Goal: Task Accomplishment & Management: Use online tool/utility

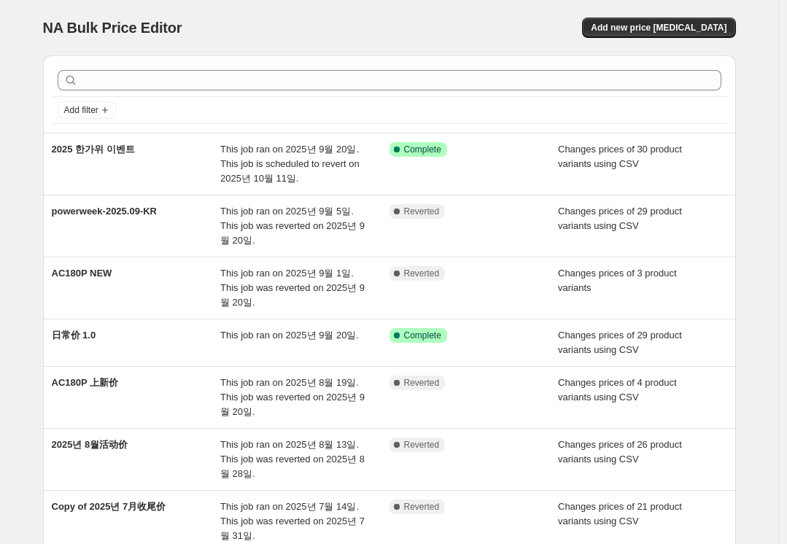
click at [429, 1] on div "NA Bulk Price Editor. This page is ready NA Bulk Price Editor Add new price [ME…" at bounding box center [389, 27] width 693 height 55
click at [430, 4] on div "NA Bulk Price Editor. This page is ready NA Bulk Price Editor Add new price [ME…" at bounding box center [389, 27] width 693 height 55
click at [711, 29] on span "Add new price [MEDICAL_DATA]" at bounding box center [659, 28] width 136 height 12
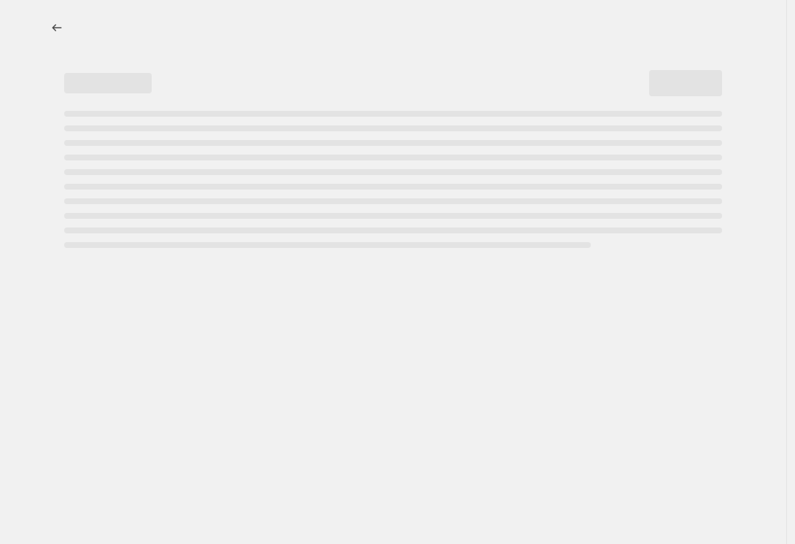
select select "percentage"
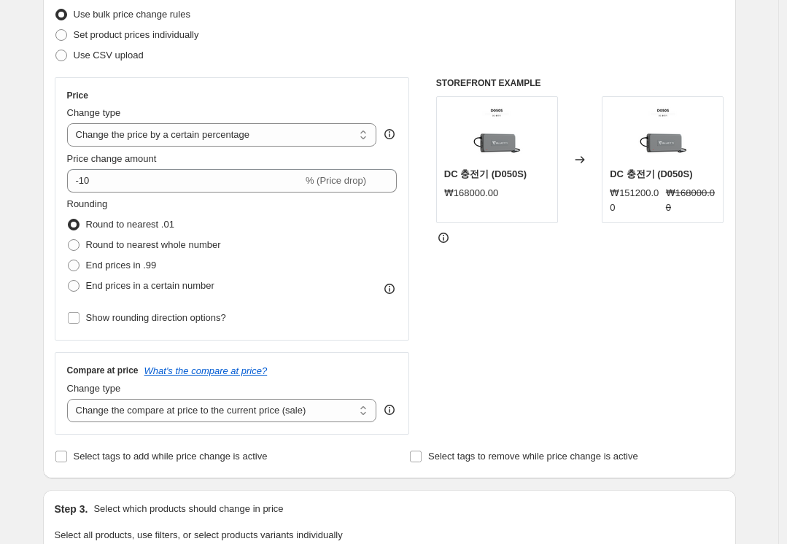
scroll to position [73, 0]
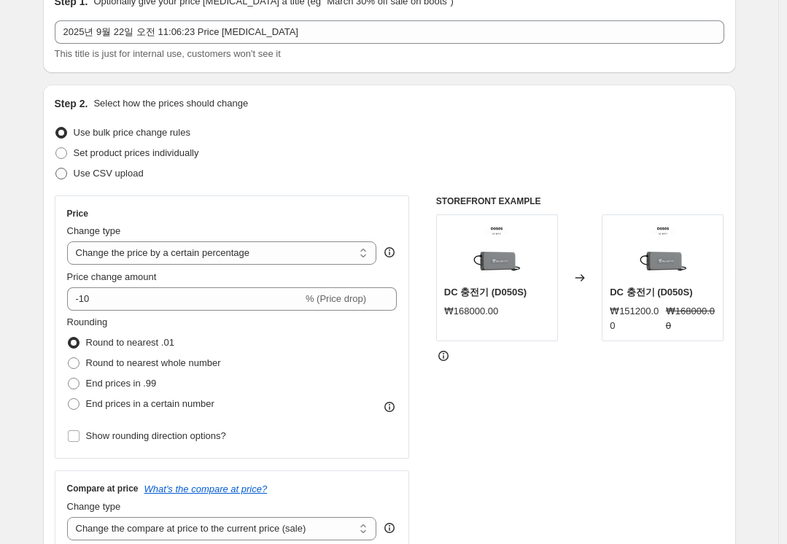
click at [128, 179] on span "Use CSV upload" at bounding box center [109, 173] width 70 height 15
click at [56, 169] on input "Use CSV upload" at bounding box center [55, 168] width 1 height 1
radio input "true"
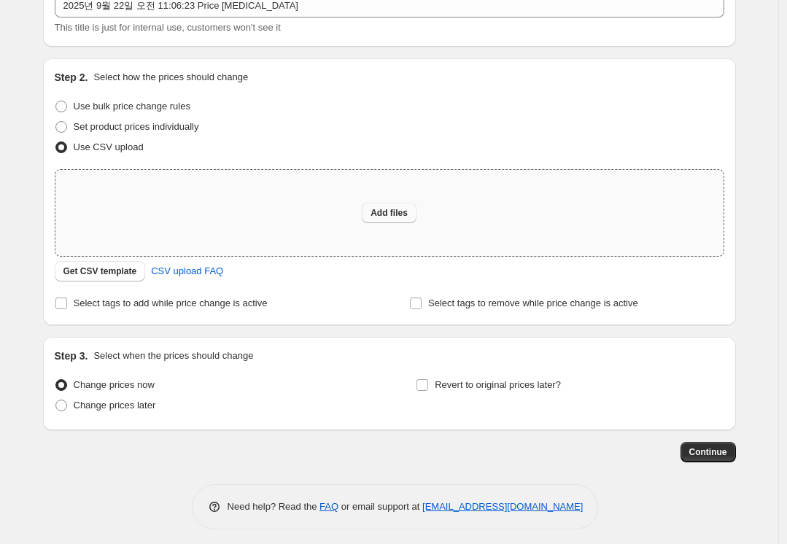
scroll to position [107, 0]
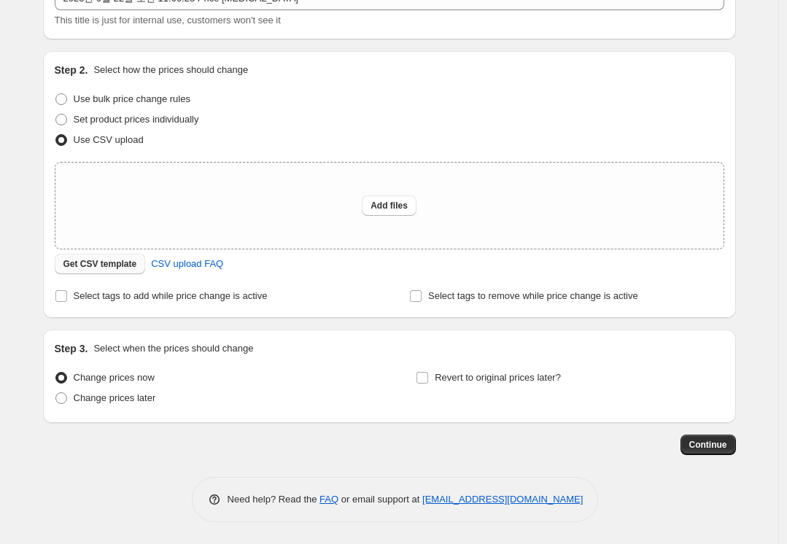
click at [88, 270] on span "Get CSV template" at bounding box center [100, 264] width 74 height 12
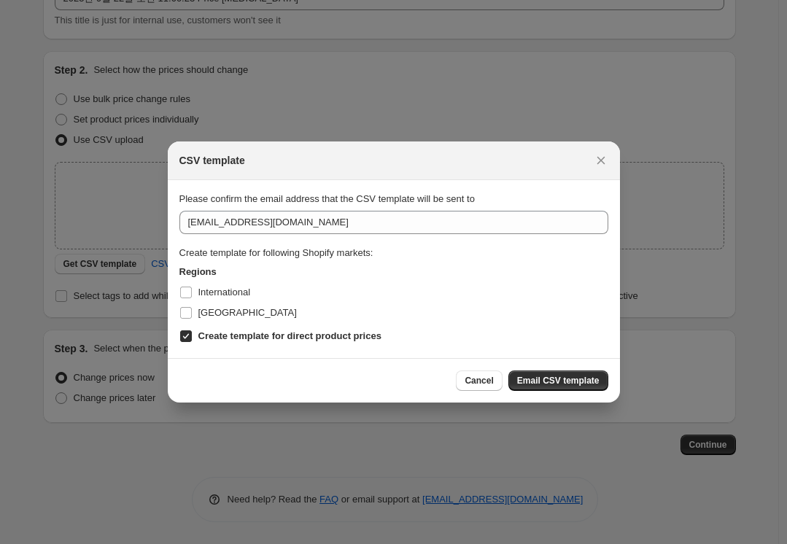
click at [592, 392] on div "Cancel Email CSV template" at bounding box center [394, 380] width 452 height 45
click at [581, 387] on button "Email CSV template" at bounding box center [558, 381] width 100 height 20
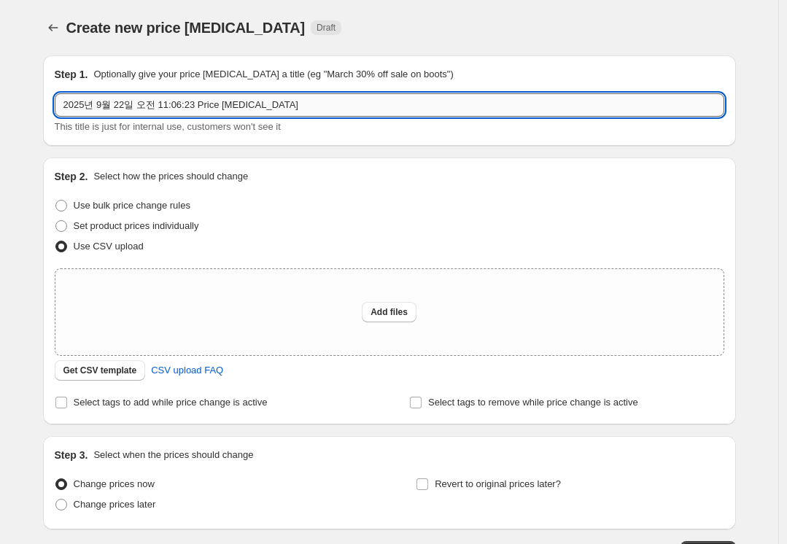
click at [329, 112] on input "2025년 9월 22일 오전 11:06:23 Price [MEDICAL_DATA]" at bounding box center [390, 104] width 670 height 23
drag, startPoint x: 309, startPoint y: 100, endPoint x: 571, endPoint y: 256, distance: 304.9
click at [0, 107] on html "Home Settings Plans Skip to content Create new price [MEDICAL_DATA]. This page …" at bounding box center [393, 272] width 787 height 544
type input "AC70P NEW"
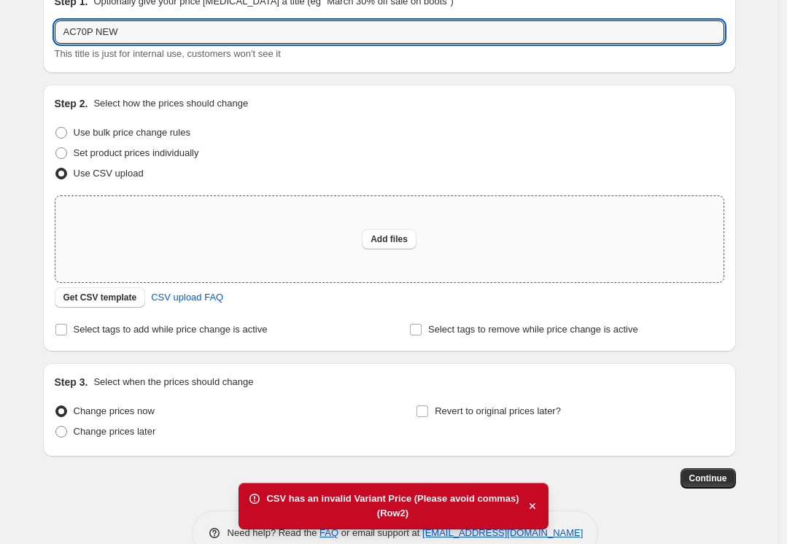
scroll to position [107, 0]
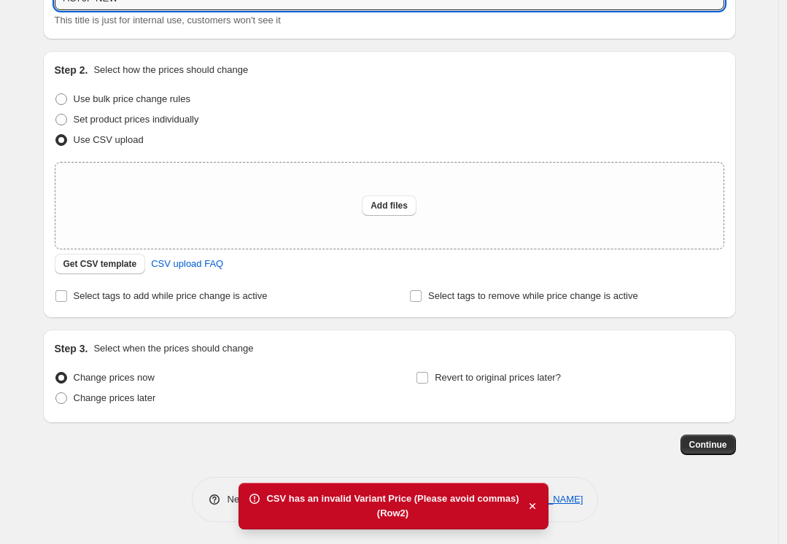
click at [435, 517] on div "(Row 2 )" at bounding box center [392, 513] width 252 height 15
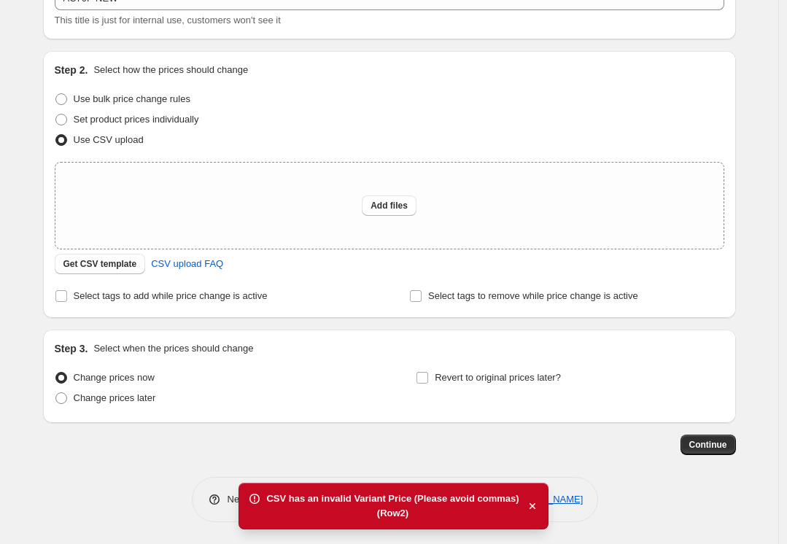
click at [392, 516] on div "(Row 2 )" at bounding box center [392, 513] width 252 height 15
click at [276, 433] on div "Step 1. Optionally give your price [MEDICAL_DATA] a title (eg "March 30% off sa…" at bounding box center [383, 196] width 705 height 518
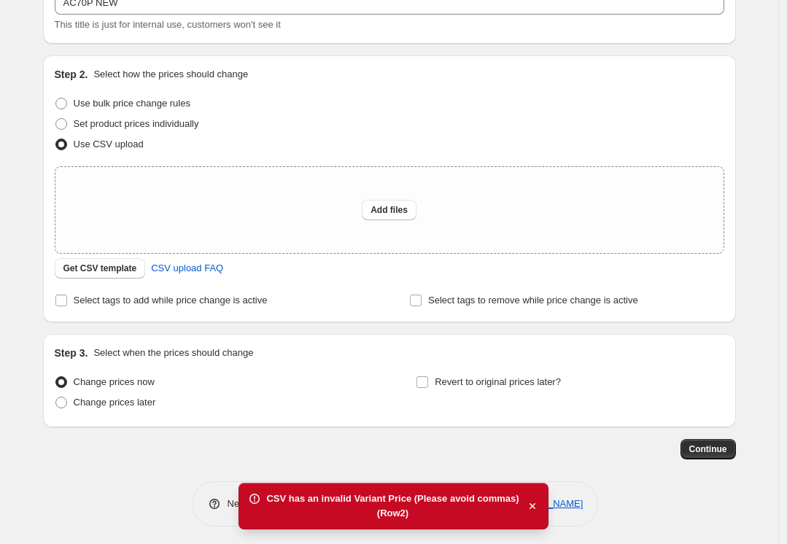
scroll to position [0, 0]
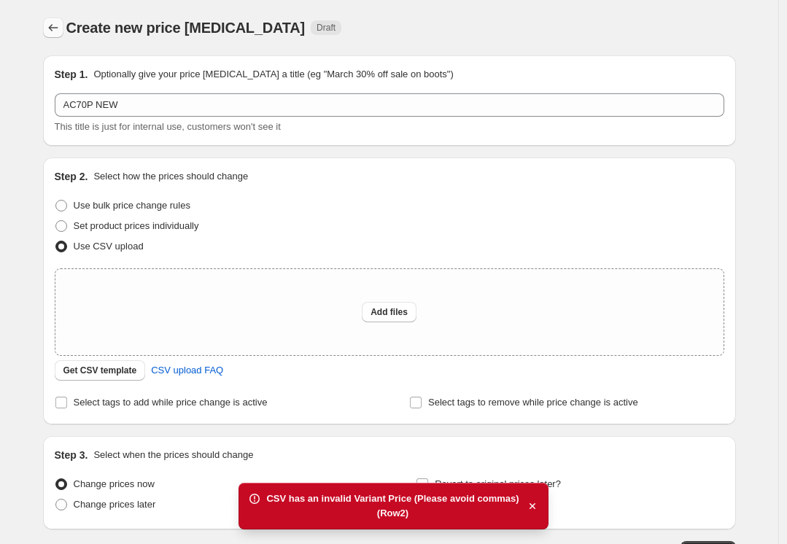
click at [61, 23] on icon "Price change jobs" at bounding box center [53, 27] width 15 height 15
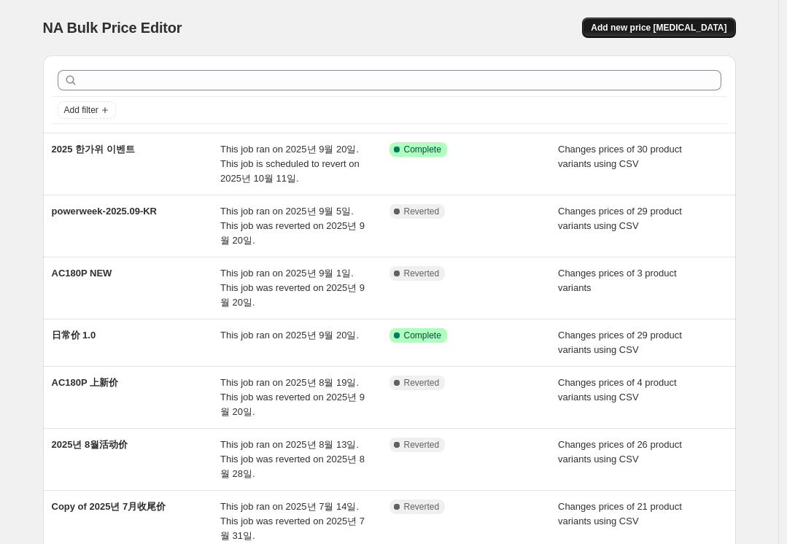
click at [662, 26] on span "Add new price [MEDICAL_DATA]" at bounding box center [659, 28] width 136 height 12
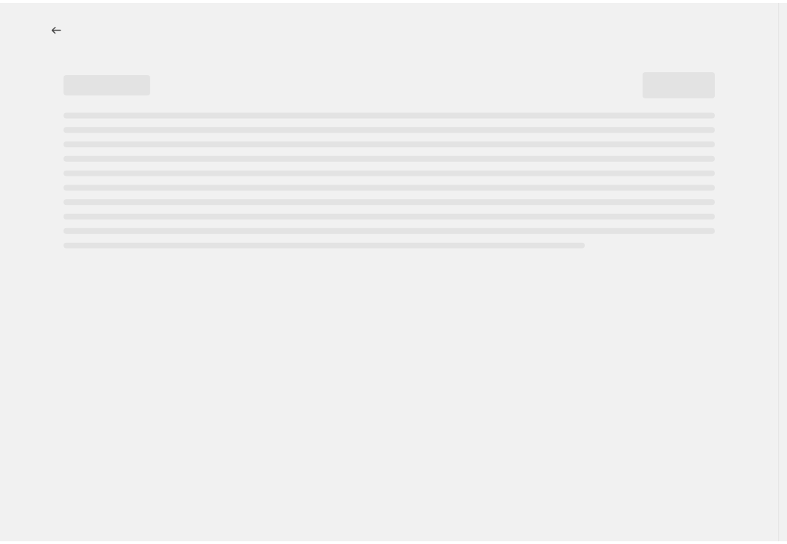
select select "percentage"
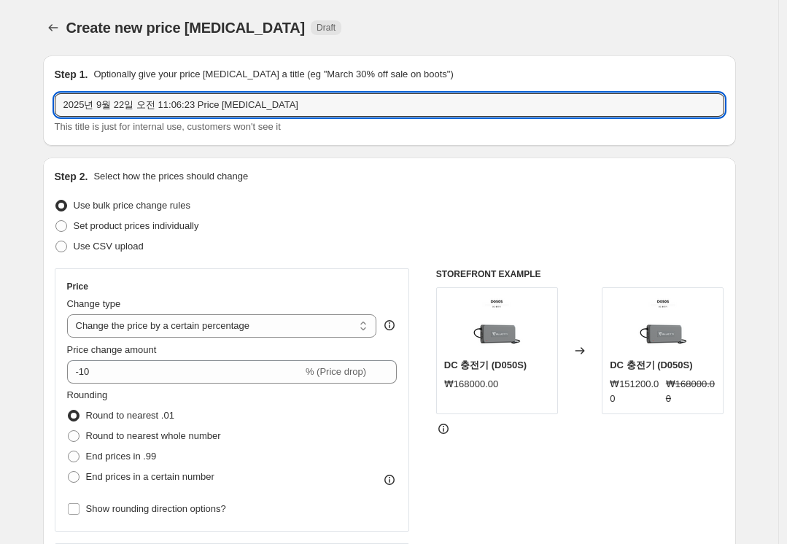
drag, startPoint x: 137, startPoint y: 107, endPoint x: -55, endPoint y: 106, distance: 191.9
click at [0, 106] on html "Home Settings Plans Skip to content Create new price [MEDICAL_DATA]. This page …" at bounding box center [393, 272] width 787 height 544
type input "AC70P new"
click at [97, 247] on span "Use CSV upload" at bounding box center [109, 246] width 70 height 11
click at [56, 241] on input "Use CSV upload" at bounding box center [55, 241] width 1 height 1
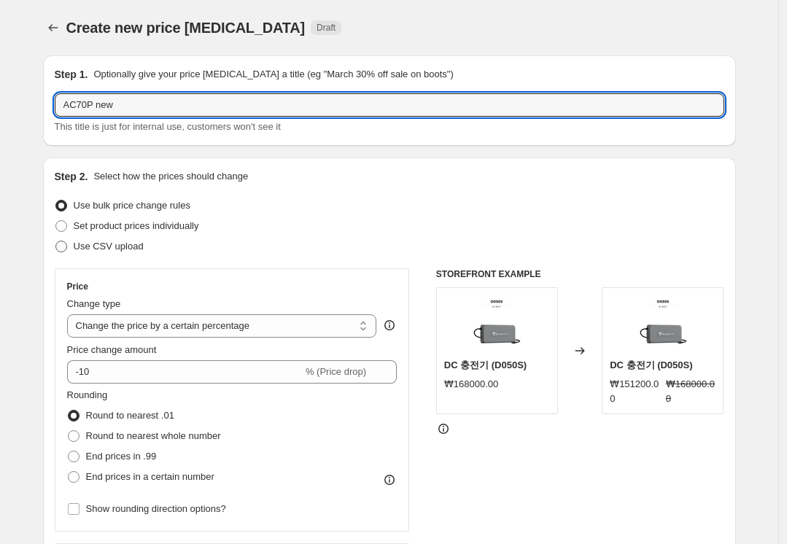
radio input "true"
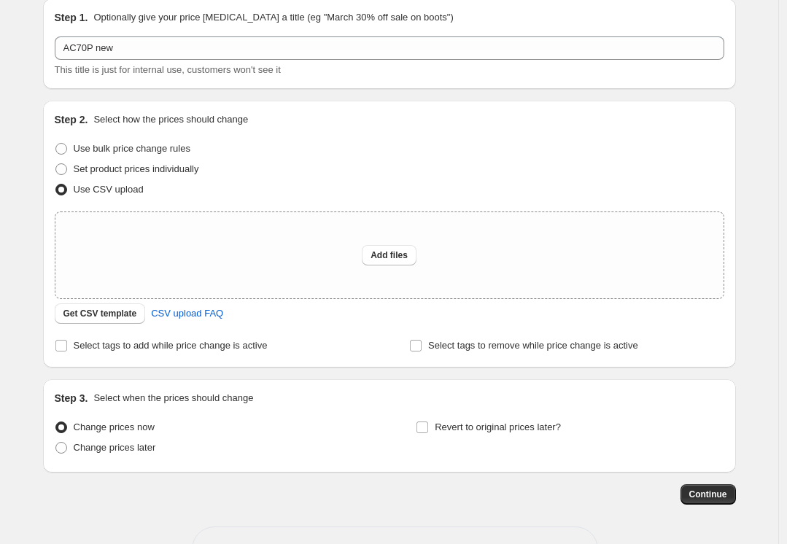
scroll to position [73, 0]
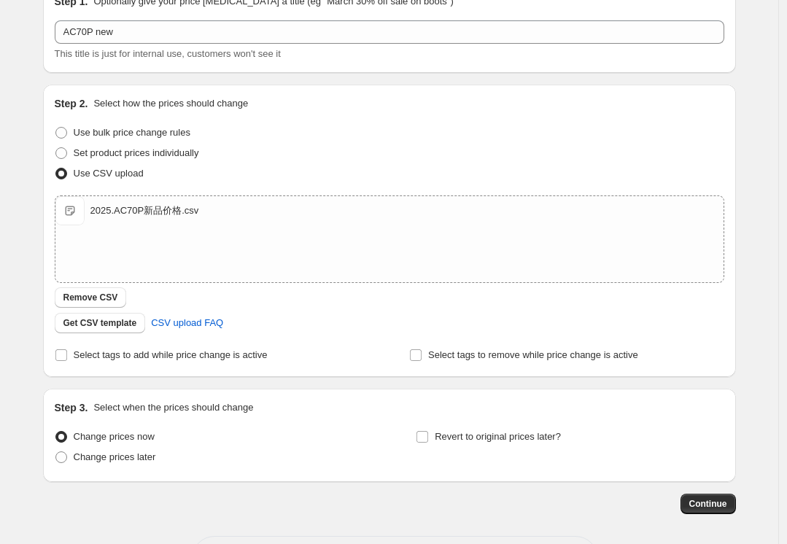
click at [12, 301] on div "Create new price [MEDICAL_DATA]. This page is ready Create new price [MEDICAL_D…" at bounding box center [389, 265] width 778 height 676
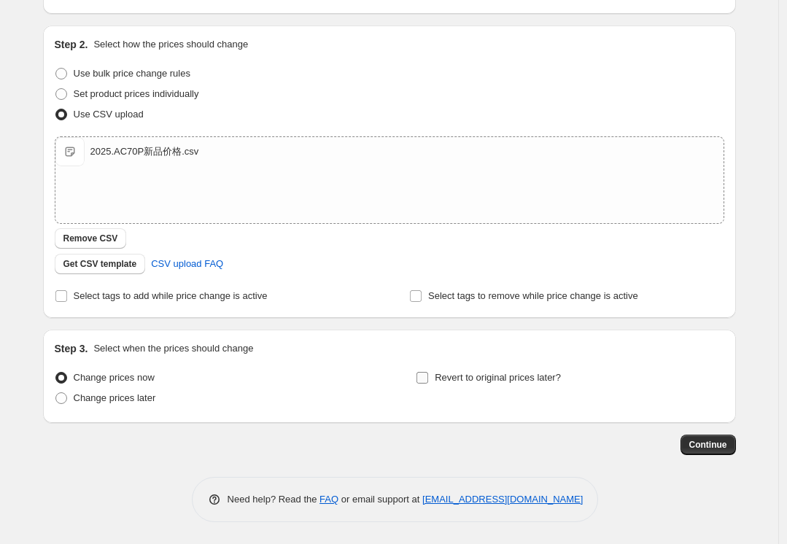
click at [482, 376] on span "Revert to original prices later?" at bounding box center [498, 377] width 126 height 11
click at [428, 376] on input "Revert to original prices later?" at bounding box center [423, 378] width 12 height 12
checkbox input "true"
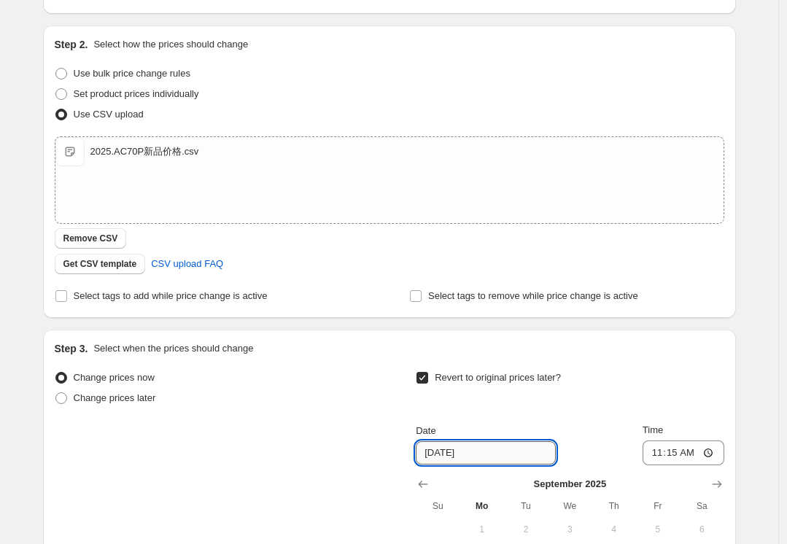
drag, startPoint x: 494, startPoint y: 443, endPoint x: 487, endPoint y: 454, distance: 13.4
click at [494, 446] on input "[DATE]" at bounding box center [486, 452] width 140 height 23
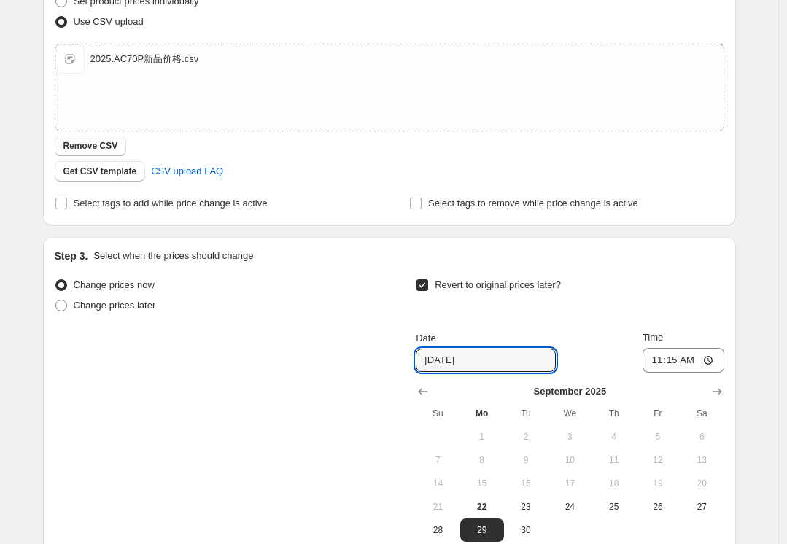
scroll to position [278, 0]
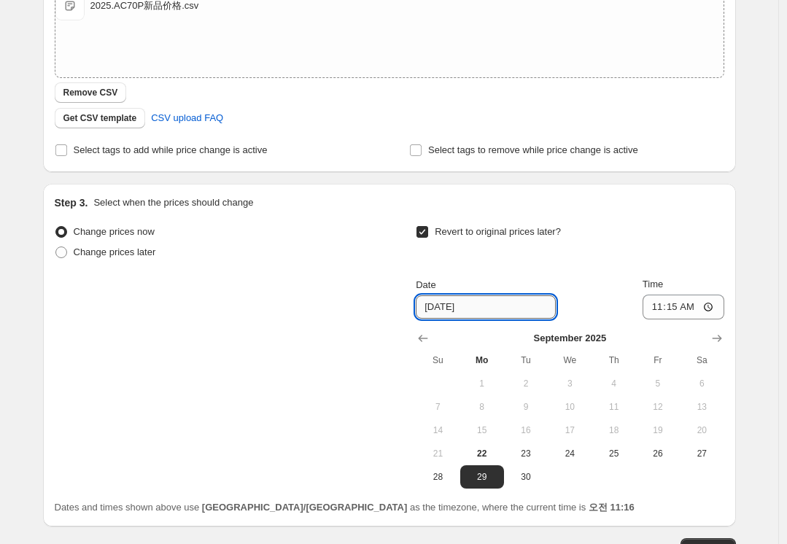
click at [419, 313] on div "Change prices now Change prices later Revert to original prices later? Date [DA…" at bounding box center [390, 355] width 670 height 267
drag, startPoint x: 451, startPoint y: 306, endPoint x: 445, endPoint y: 317, distance: 12.4
click at [445, 317] on input "[DATE]" at bounding box center [486, 306] width 140 height 23
type input "[DATE]"
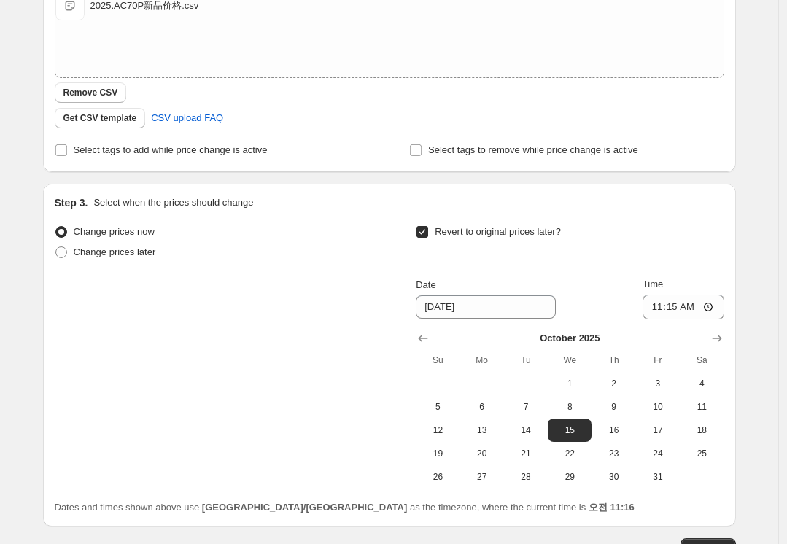
click at [661, 279] on span "Time" at bounding box center [653, 284] width 20 height 11
click at [661, 295] on input "11:15" at bounding box center [684, 307] width 82 height 25
click at [684, 308] on input "11:15" at bounding box center [684, 307] width 82 height 25
type input "10:00"
click at [695, 236] on div "Revert to original prices later?" at bounding box center [570, 244] width 308 height 44
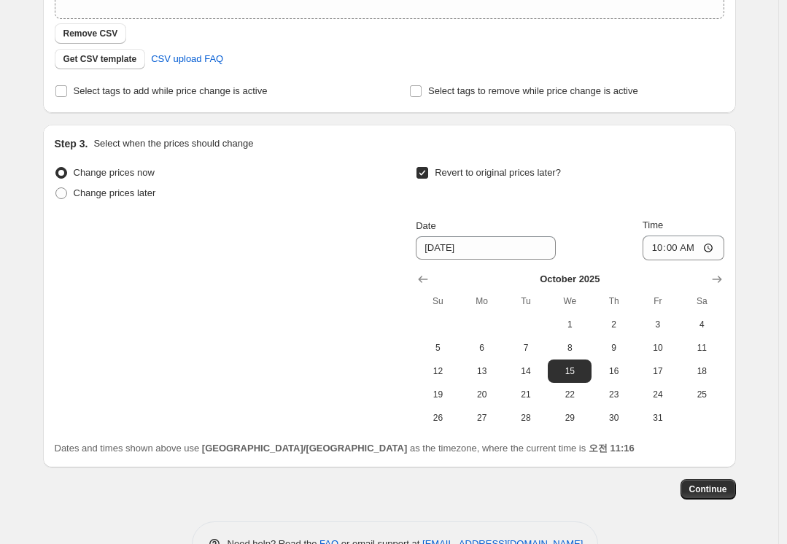
scroll to position [382, 0]
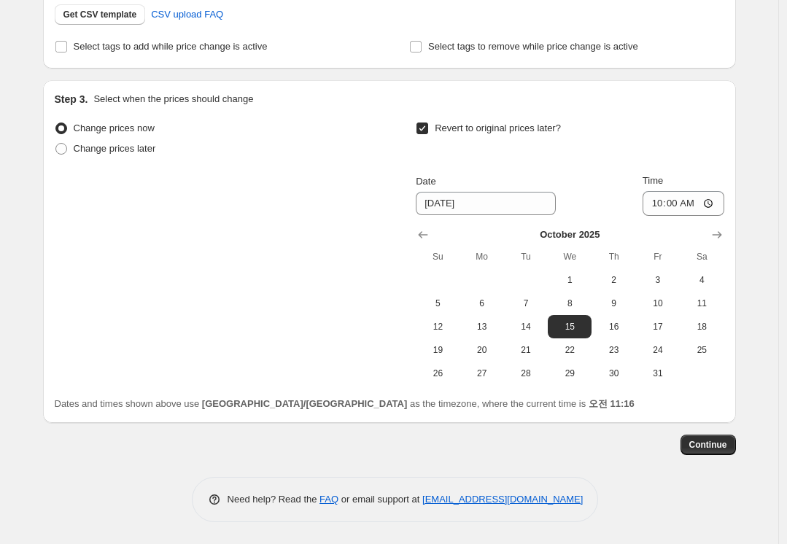
click at [778, 330] on div "Create new price [MEDICAL_DATA]. This page is ready Create new price [MEDICAL_D…" at bounding box center [389, 81] width 778 height 926
click at [722, 448] on span "Continue" at bounding box center [708, 445] width 38 height 12
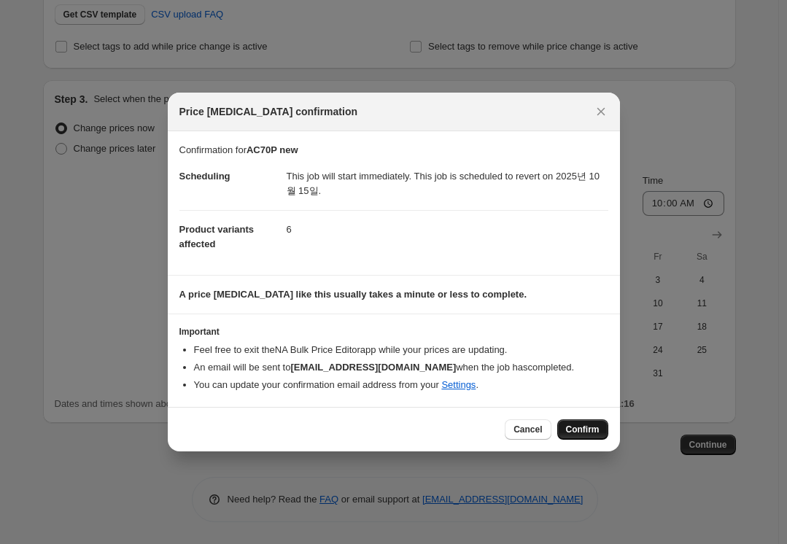
click at [599, 435] on span "Confirm" at bounding box center [583, 430] width 34 height 12
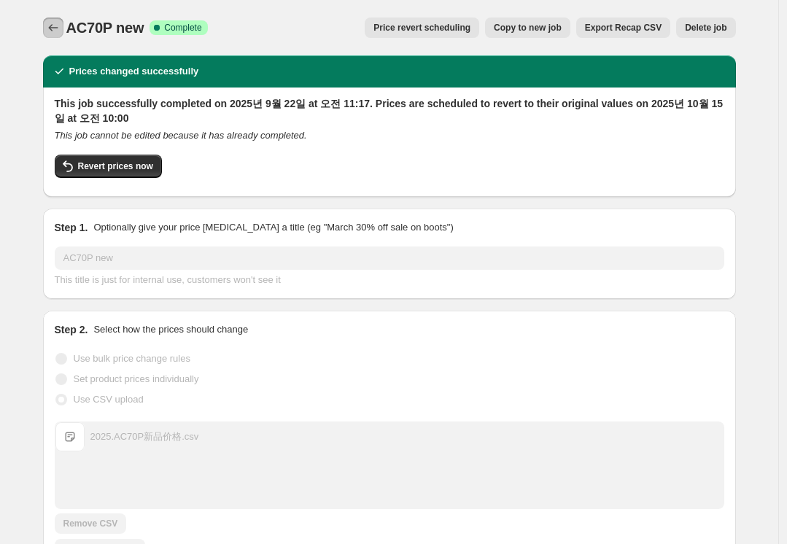
click at [57, 31] on icon "Price change jobs" at bounding box center [53, 27] width 15 height 15
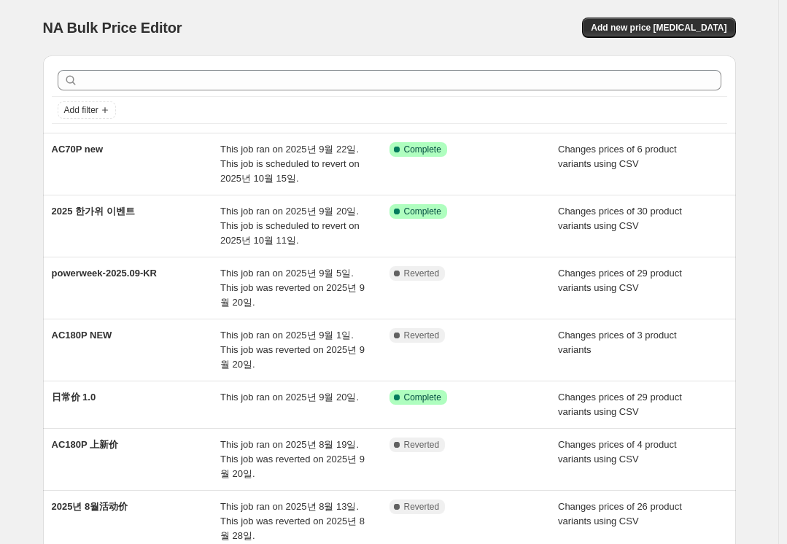
click at [506, 5] on div "NA Bulk Price Editor. This page is ready NA Bulk Price Editor Add new price [ME…" at bounding box center [389, 27] width 693 height 55
click at [769, 95] on div "NA Bulk Price Editor. This page is ready NA Bulk Price Editor Add new price [ME…" at bounding box center [389, 441] width 778 height 883
click at [462, 21] on div "Add new price [MEDICAL_DATA]" at bounding box center [562, 28] width 348 height 20
click at [684, 28] on span "Add new price [MEDICAL_DATA]" at bounding box center [659, 28] width 136 height 12
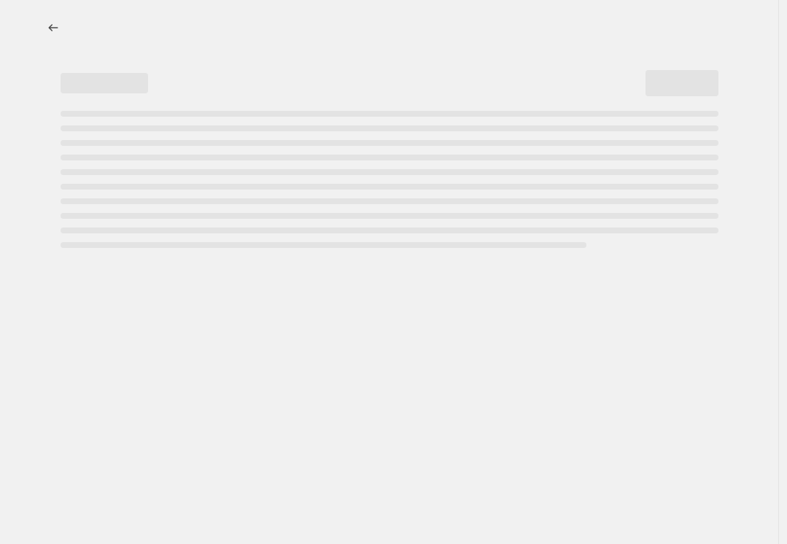
select select "percentage"
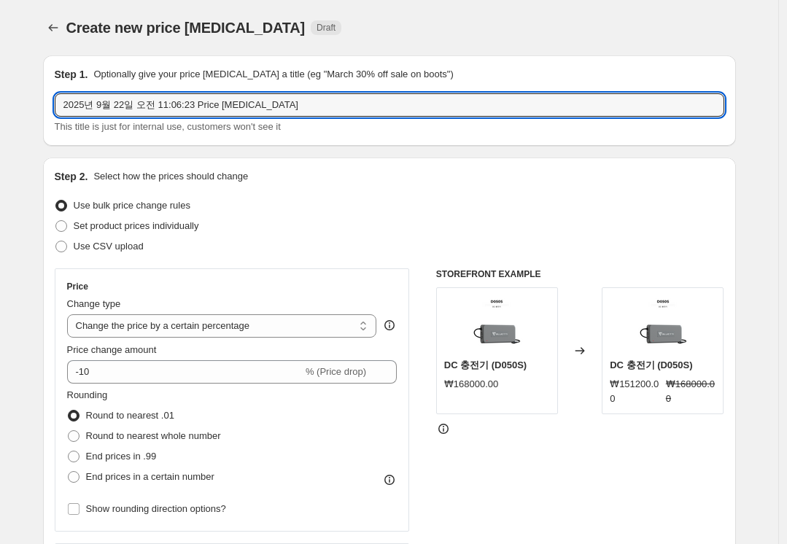
drag, startPoint x: 330, startPoint y: 98, endPoint x: 39, endPoint y: 115, distance: 292.3
type input "r"
click at [625, 2] on div "Create new price [MEDICAL_DATA]. This page is ready Create new price [MEDICAL_D…" at bounding box center [389, 27] width 693 height 55
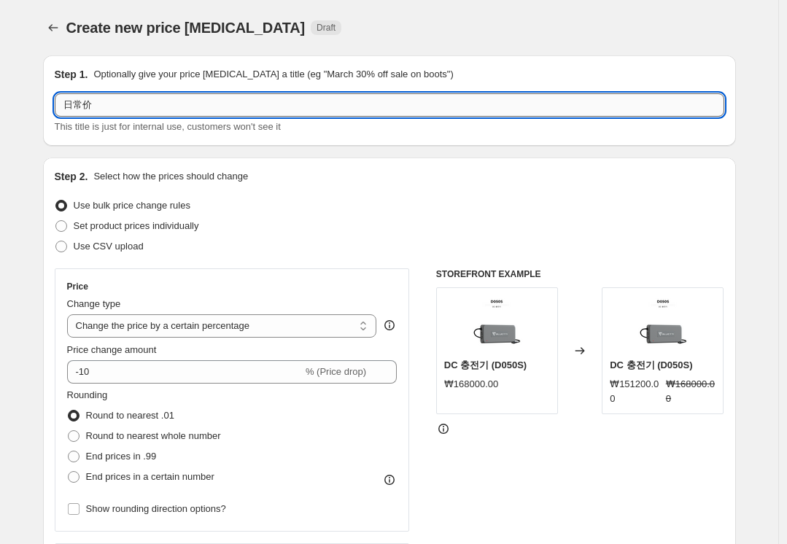
click at [159, 103] on input "日常价" at bounding box center [390, 104] width 670 height 23
click at [91, 109] on input "日常价2.0" at bounding box center [390, 104] width 670 height 23
click at [206, 104] on input "日常价 2.0" at bounding box center [390, 104] width 670 height 23
type input "日常价 2.0"
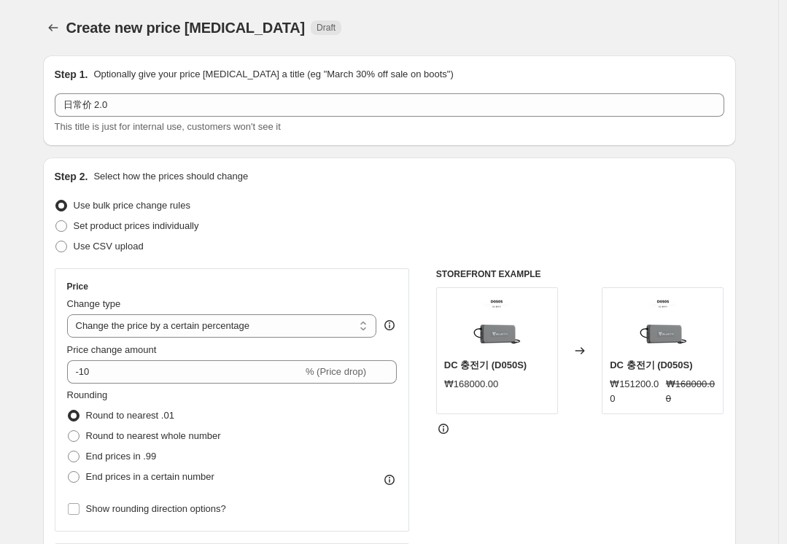
drag, startPoint x: 399, startPoint y: 160, endPoint x: 406, endPoint y: 172, distance: 14.0
click at [400, 160] on div "Step 2. Select how the prices should change Use bulk price change rules Set pro…" at bounding box center [389, 414] width 693 height 512
click at [451, 5] on div "Create new price [MEDICAL_DATA]. This page is ready Create new price [MEDICAL_D…" at bounding box center [389, 27] width 693 height 55
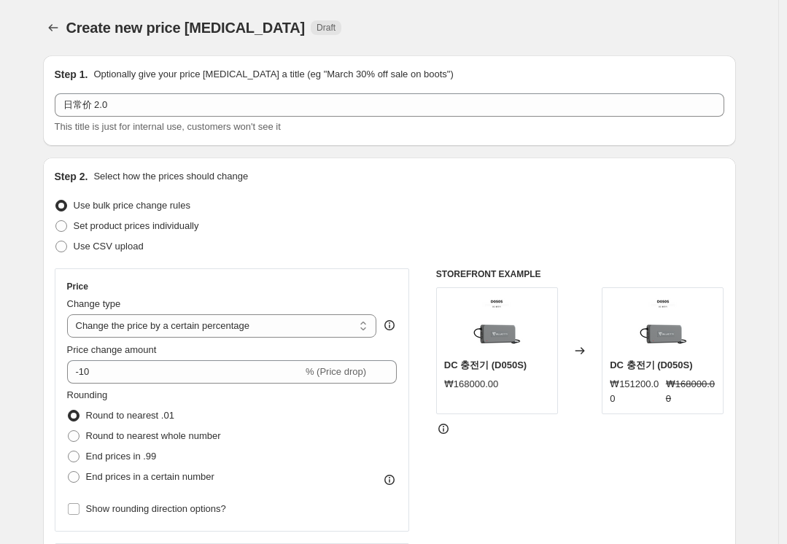
click at [101, 242] on span "Use CSV upload" at bounding box center [109, 246] width 70 height 11
click at [56, 241] on input "Use CSV upload" at bounding box center [55, 241] width 1 height 1
radio input "true"
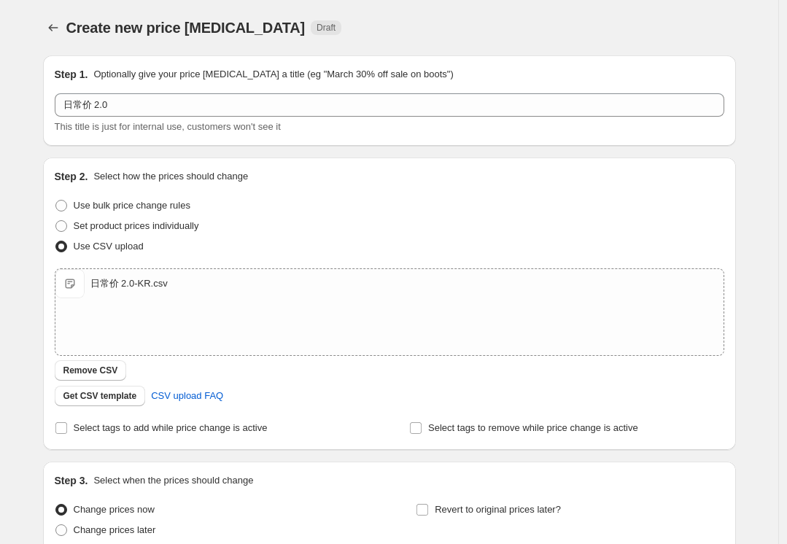
scroll to position [132, 0]
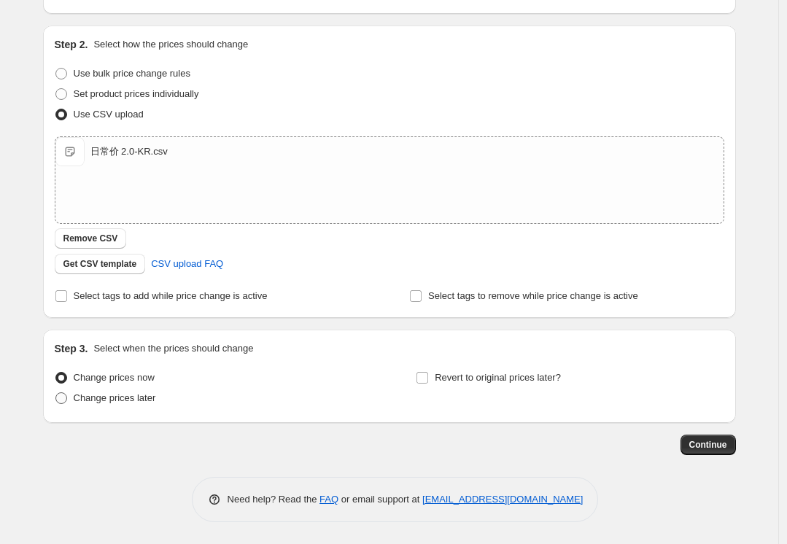
click at [130, 402] on span "Change prices later" at bounding box center [115, 397] width 82 height 11
click at [56, 393] on input "Change prices later" at bounding box center [55, 392] width 1 height 1
radio input "true"
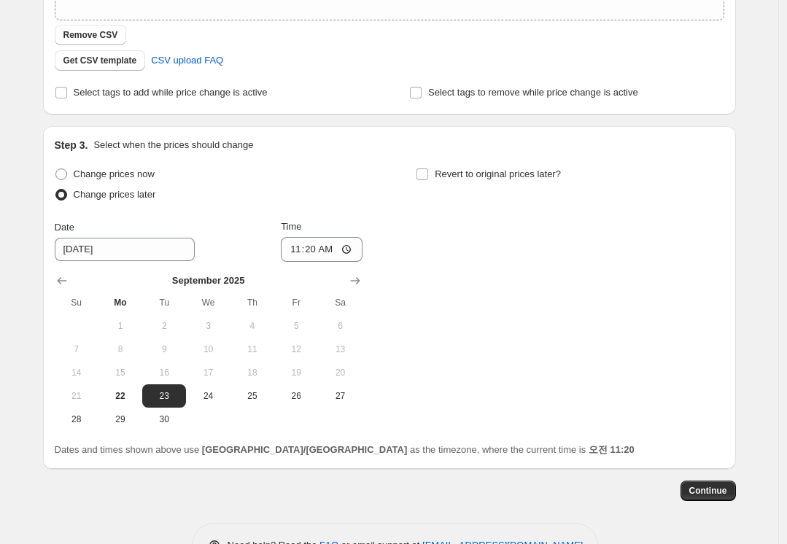
scroll to position [351, 0]
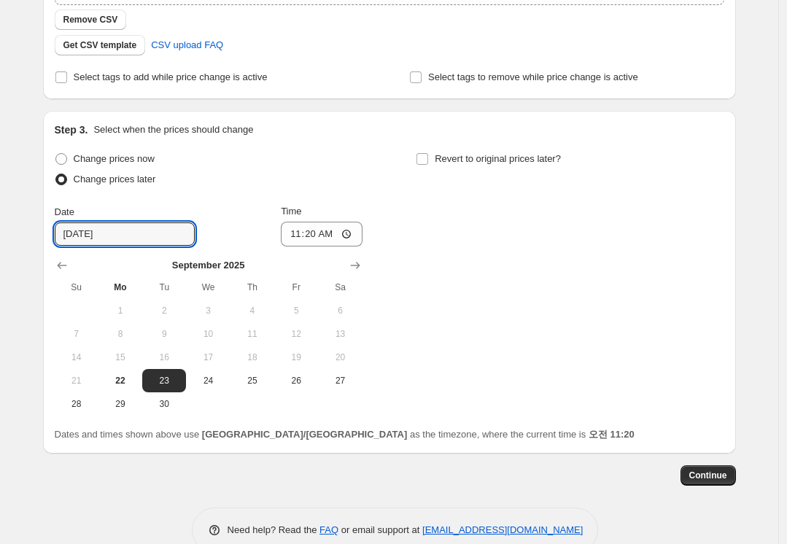
drag, startPoint x: 71, startPoint y: 236, endPoint x: 47, endPoint y: 248, distance: 27.7
click at [55, 248] on div "Date [DATE] Time 11:[DATE] Mo Tu We Th Fr Sa 1 2 3 4 5 6 7 8 9 10 11 12 13 14 1…" at bounding box center [209, 310] width 308 height 212
drag, startPoint x: 89, startPoint y: 231, endPoint x: 81, endPoint y: 242, distance: 13.6
click at [81, 242] on input "[DATE]" at bounding box center [125, 234] width 140 height 23
type input "[DATE]"
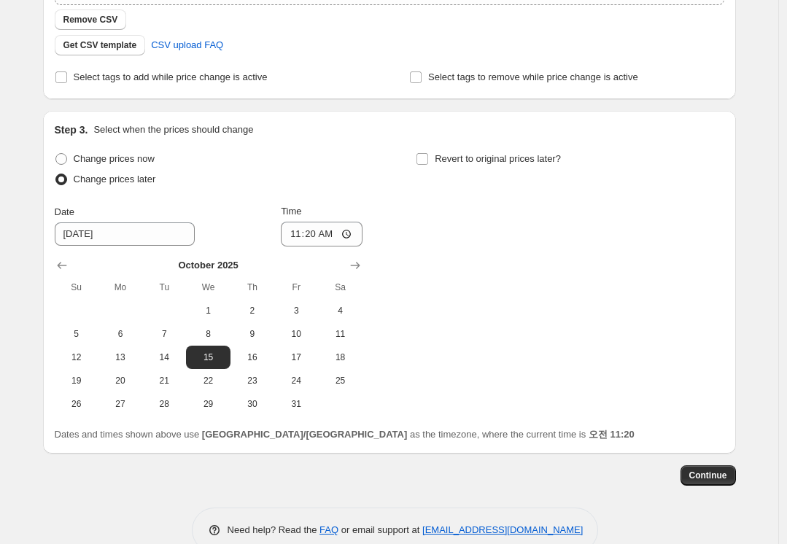
click at [268, 201] on div "Change prices now Change prices later Date [DATE] Time 11:[DATE] Mo Tu We Th Fr…" at bounding box center [209, 282] width 308 height 267
click at [320, 236] on input "11:20" at bounding box center [322, 234] width 82 height 25
click at [219, 484] on div "Continue" at bounding box center [389, 475] width 693 height 20
click at [1, 292] on div "Create new price [MEDICAL_DATA]. This page is ready Create new price [MEDICAL_D…" at bounding box center [389, 112] width 778 height 926
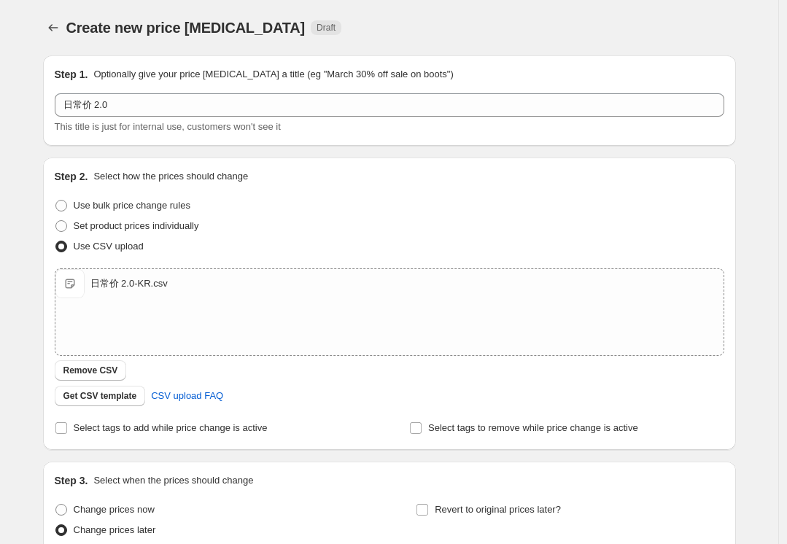
scroll to position [382, 0]
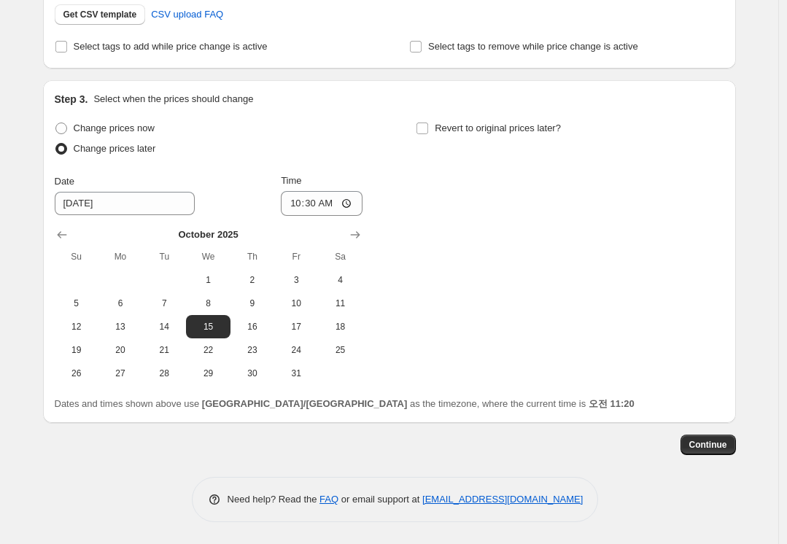
click at [31, 284] on div "Create new price [MEDICAL_DATA]. This page is ready Create new price [MEDICAL_D…" at bounding box center [390, 81] width 728 height 926
click at [337, 204] on input "10:30" at bounding box center [322, 203] width 82 height 25
drag, startPoint x: 333, startPoint y: 205, endPoint x: 415, endPoint y: 282, distance: 113.0
click at [333, 206] on input "10:30" at bounding box center [322, 203] width 82 height 25
type input "10:10"
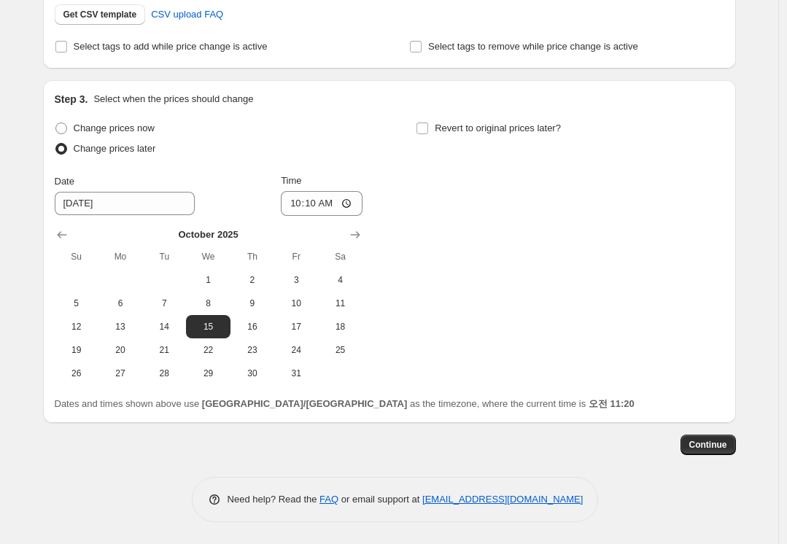
click at [393, 440] on div "Continue" at bounding box center [389, 445] width 693 height 20
click at [710, 441] on span "Continue" at bounding box center [708, 445] width 38 height 12
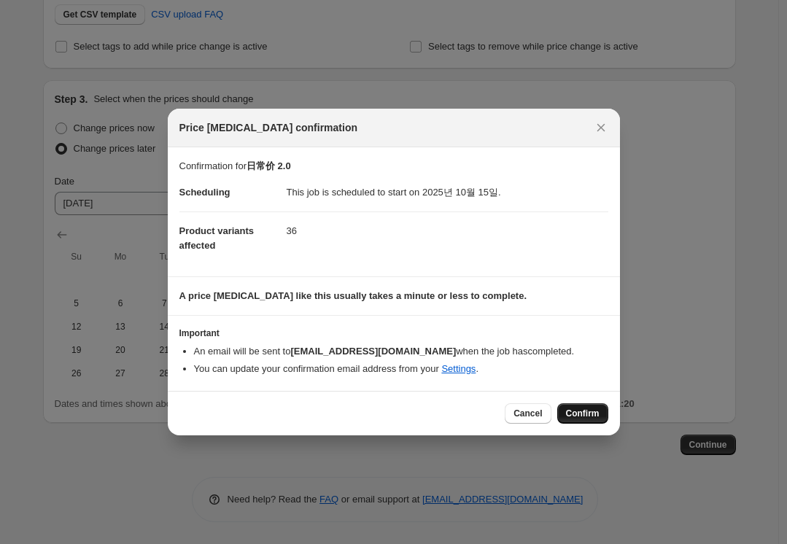
click at [597, 409] on span "Confirm" at bounding box center [583, 414] width 34 height 12
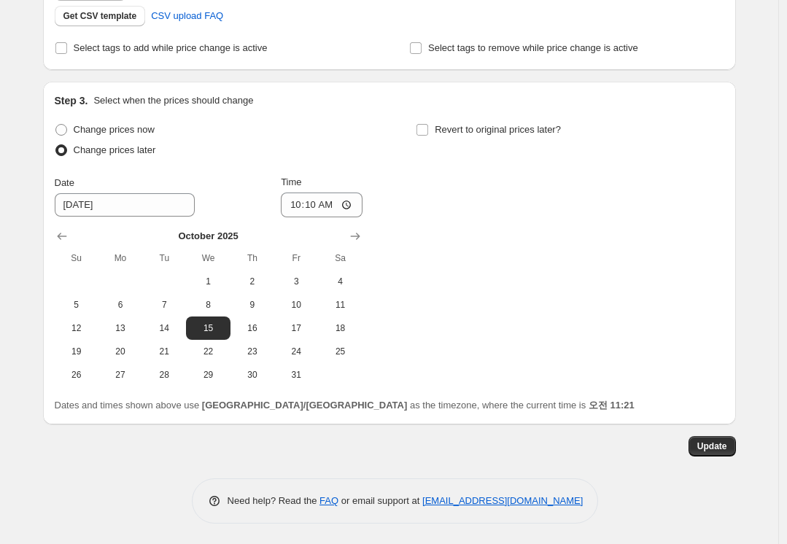
scroll to position [471, 0]
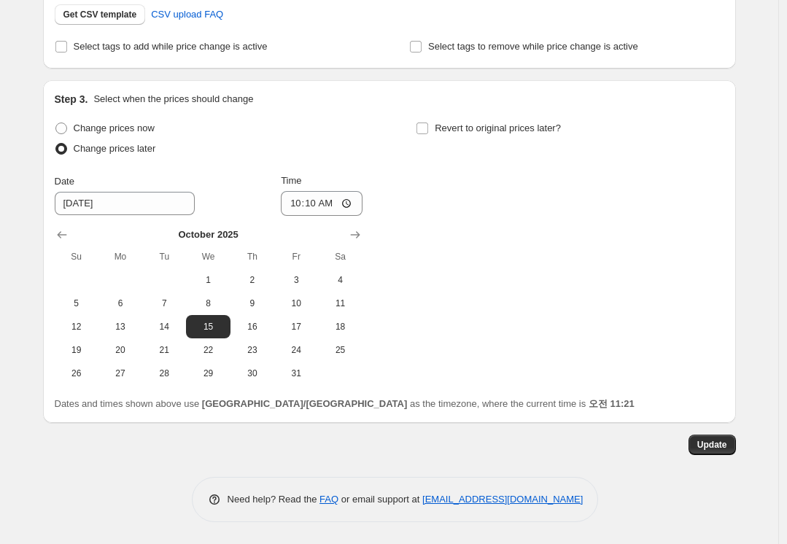
click at [762, 312] on div "日常价 2.0. This page is ready 日常价 2.0 Info Scheduled Copy to new job Delete job M…" at bounding box center [389, 36] width 778 height 1015
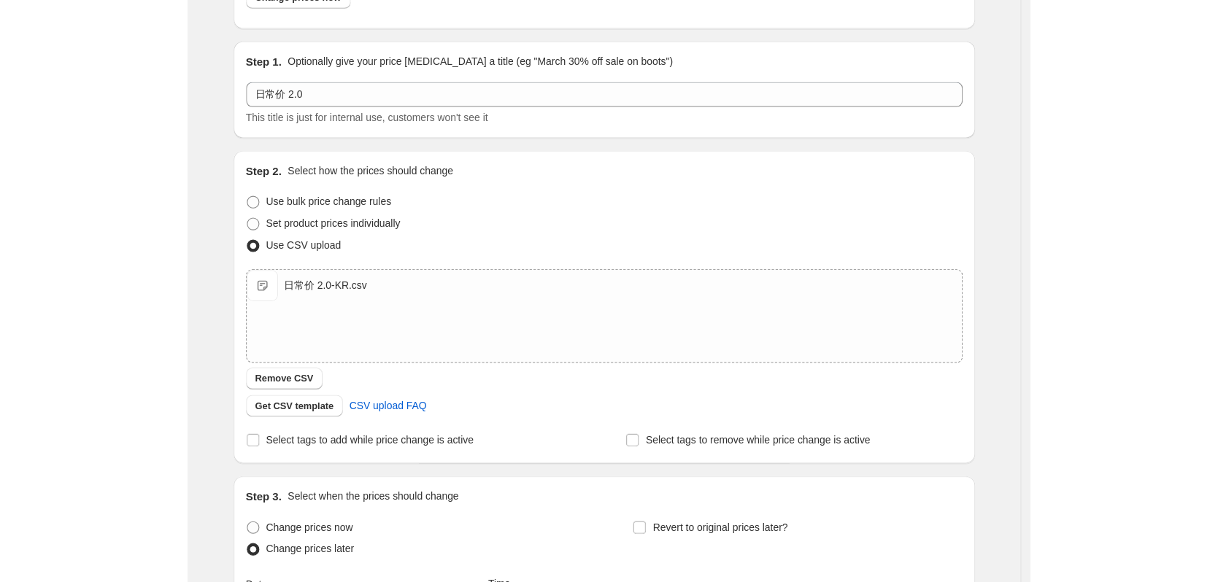
scroll to position [0, 0]
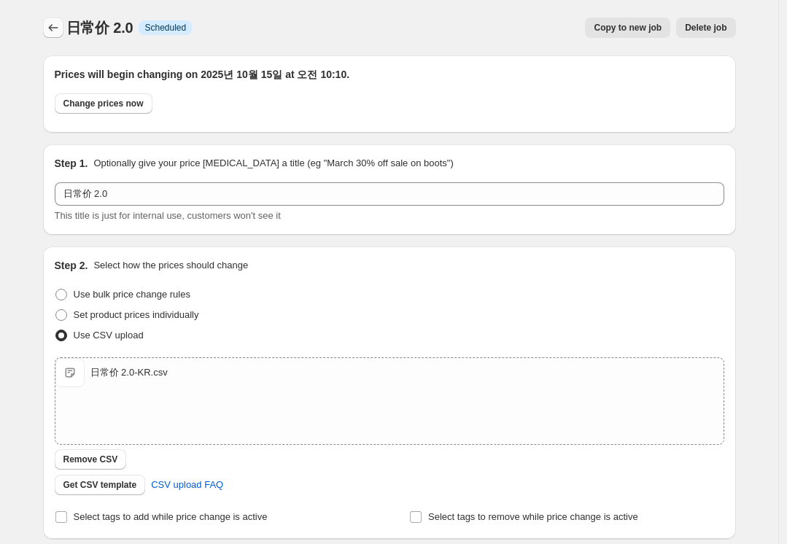
click at [56, 28] on icon "Price change jobs" at bounding box center [53, 27] width 15 height 15
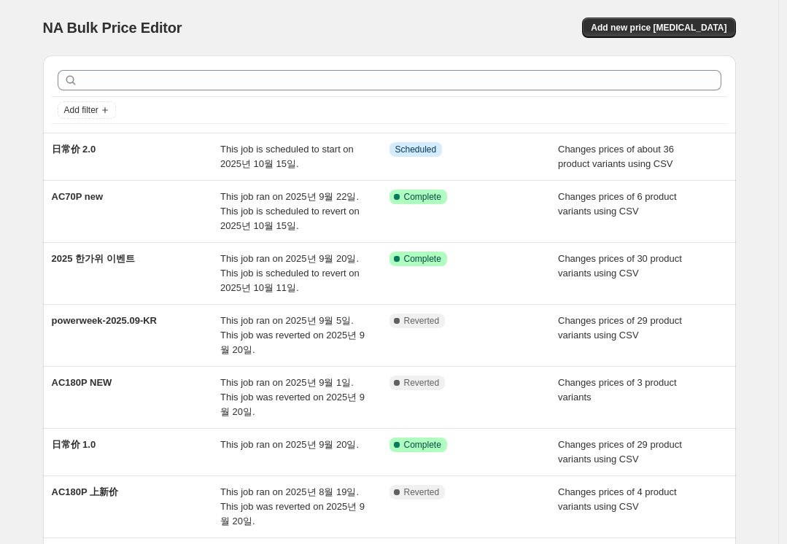
drag, startPoint x: 458, startPoint y: 42, endPoint x: 454, endPoint y: 29, distance: 12.9
click at [458, 40] on div "NA Bulk Price Editor. This page is ready NA Bulk Price Editor Add new price [ME…" at bounding box center [389, 27] width 693 height 55
